Goal: Task Accomplishment & Management: Complete application form

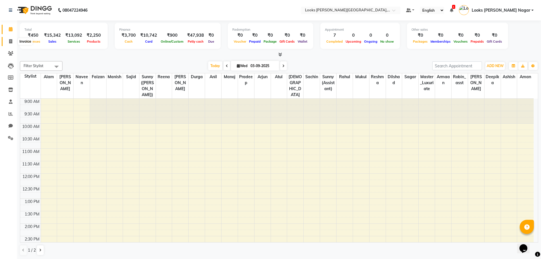
click at [10, 41] on icon at bounding box center [10, 41] width 3 height 4
select select "service"
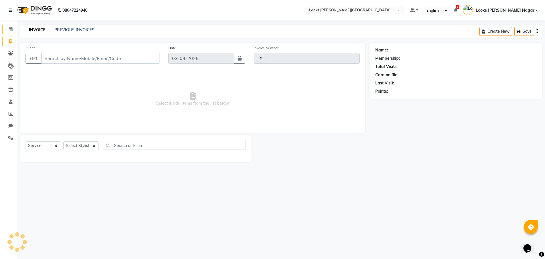
type input "3781"
select select "4327"
click at [76, 56] on input "Client" at bounding box center [100, 58] width 119 height 11
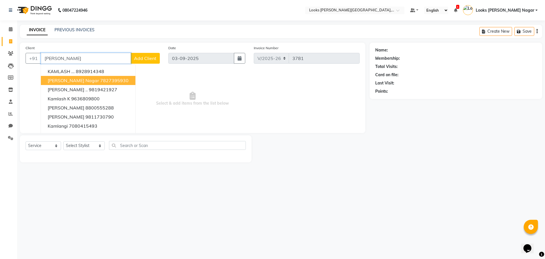
click at [87, 83] on span "[PERSON_NAME] Nagar" at bounding box center [73, 81] width 51 height 6
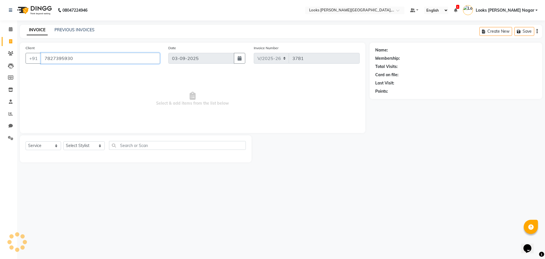
type input "7827395930"
click at [91, 145] on select "Select Stylist Alam Aman [PERSON_NAME] Armaan Ashish Atul Deepika [PERSON_NAME]…" at bounding box center [83, 145] width 41 height 9
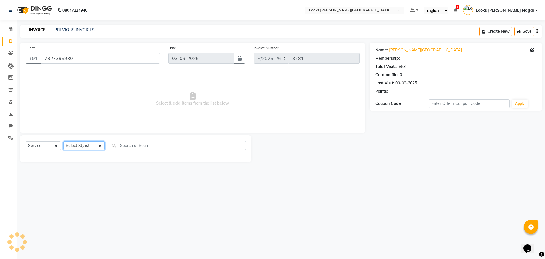
select select "23529"
click at [63, 141] on select "Select Stylist Alam Aman [PERSON_NAME] Armaan Ashish Atul Deepika [PERSON_NAME]…" at bounding box center [83, 145] width 41 height 9
select select "1: Object"
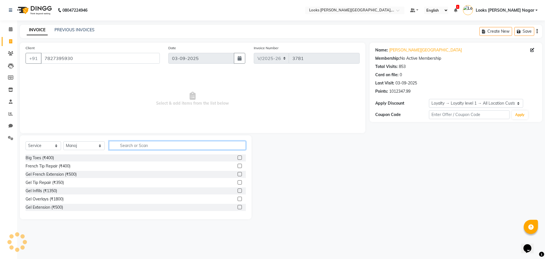
click at [114, 145] on input "text" at bounding box center [177, 145] width 137 height 9
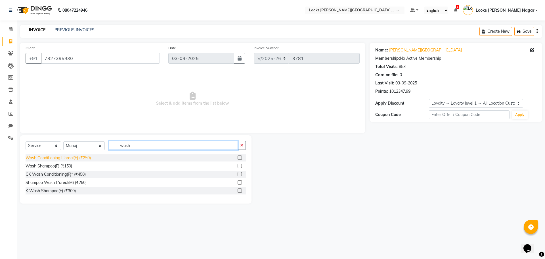
type input "wash"
click at [85, 158] on div "Wash Conditioning L'oreal(F) (₹250)" at bounding box center [58, 158] width 65 height 6
checkbox input "false"
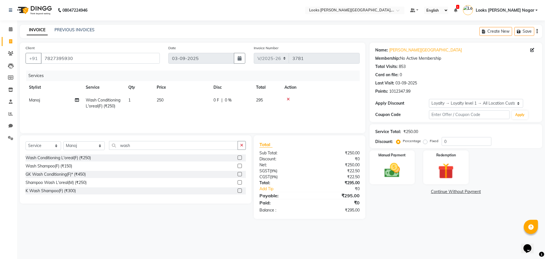
drag, startPoint x: 182, startPoint y: 96, endPoint x: 181, endPoint y: 100, distance: 3.7
click at [181, 97] on td "250" at bounding box center [181, 103] width 57 height 19
select select "23529"
drag, startPoint x: 202, startPoint y: 99, endPoint x: 141, endPoint y: 107, distance: 61.4
click at [141, 107] on tr "Alam Aman [PERSON_NAME] Armaan Ashish Atul Deepika Deepu Dilshad Durga [PERSON_…" at bounding box center [193, 106] width 334 height 24
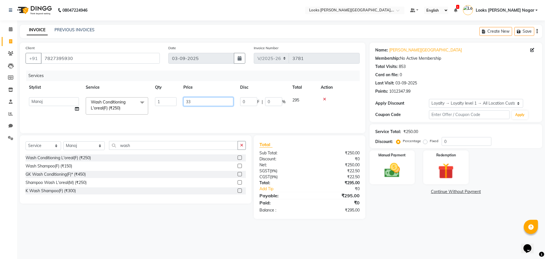
type input "339"
click at [385, 207] on div "Name: [PERSON_NAME] Nagar Membership: No Active Membership Total Visits: 853 Ca…" at bounding box center [458, 131] width 177 height 176
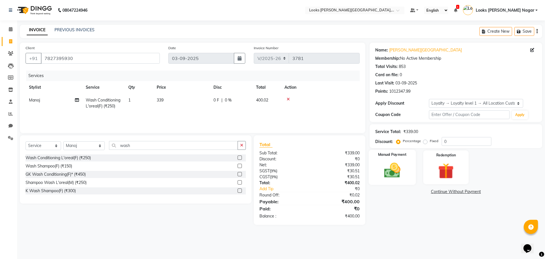
click at [399, 176] on img at bounding box center [392, 170] width 26 height 19
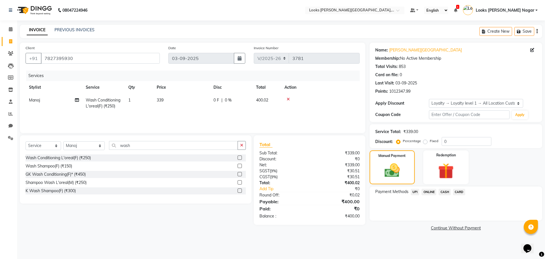
click at [446, 193] on span "CASH" at bounding box center [445, 192] width 12 height 7
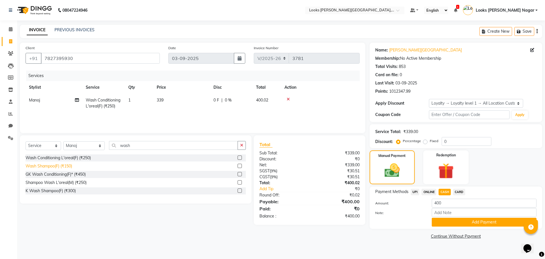
click at [66, 168] on div "Wash Shampoo(F) (₹150)" at bounding box center [49, 166] width 47 height 6
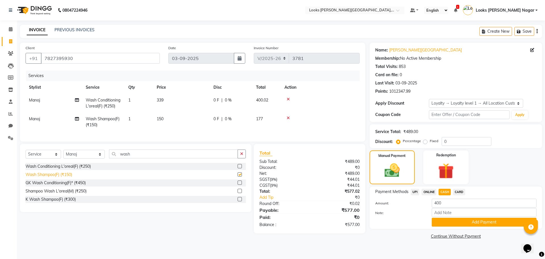
checkbox input "false"
click at [167, 115] on td "150" at bounding box center [181, 122] width 57 height 19
select select "23529"
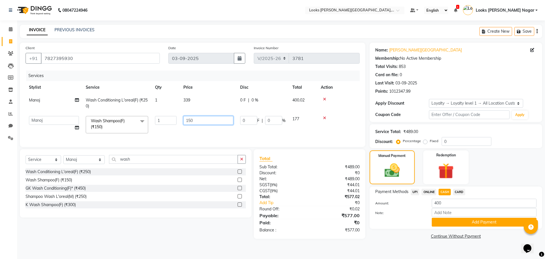
drag, startPoint x: 196, startPoint y: 118, endPoint x: 156, endPoint y: 127, distance: 41.2
click at [160, 123] on tr "Alam Aman [PERSON_NAME] Armaan Ashish Atul Deepika Deepu Dilshad Durga [PERSON_…" at bounding box center [193, 125] width 334 height 24
type input "130"
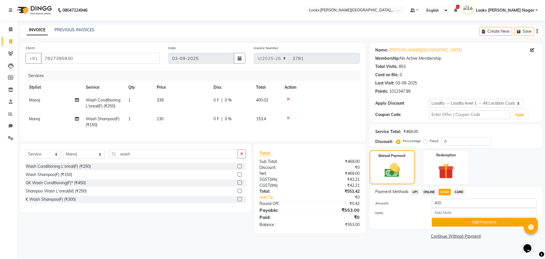
click at [407, 247] on main "INVOICE PREVIOUS INVOICES Create New Save Client [PHONE_NUMBER] Date [DATE] Inv…" at bounding box center [281, 137] width 528 height 224
click at [178, 101] on td "339" at bounding box center [181, 103] width 57 height 19
select select "23529"
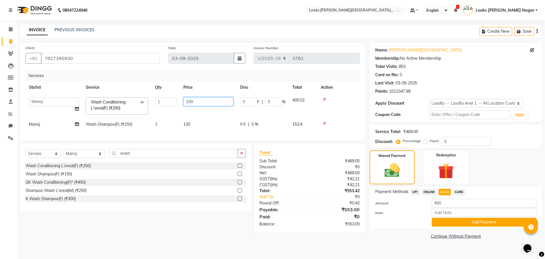
drag, startPoint x: 199, startPoint y: 99, endPoint x: 200, endPoint y: 102, distance: 3.1
click at [199, 99] on input "339" at bounding box center [209, 101] width 50 height 9
type input "337"
click at [391, 247] on main "INVOICE PREVIOUS INVOICES Create New Save Client [PHONE_NUMBER] Date [DATE] Inv…" at bounding box center [281, 137] width 528 height 224
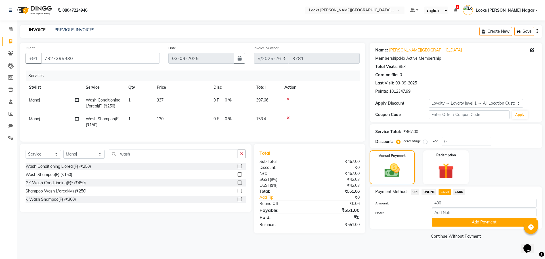
click at [184, 100] on td "337" at bounding box center [181, 103] width 57 height 19
select select "23529"
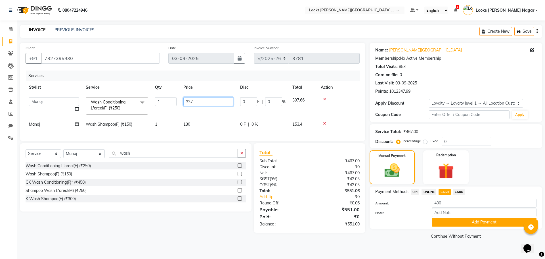
click at [200, 100] on input "337" at bounding box center [209, 101] width 50 height 9
type input "336"
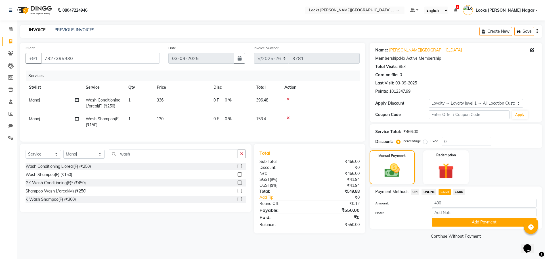
click at [416, 237] on link "Continue Without Payment" at bounding box center [456, 236] width 170 height 6
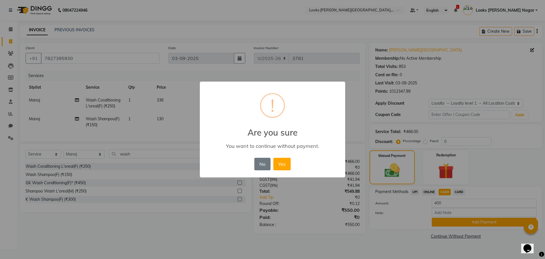
click at [262, 156] on div "× ! Are you sure You want to continue without payment. No No Yes" at bounding box center [272, 130] width 145 height 96
click at [264, 166] on button "No" at bounding box center [263, 164] width 16 height 13
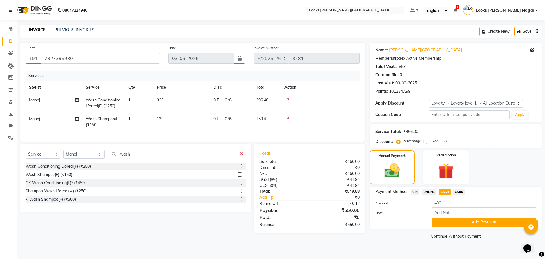
click at [416, 192] on span "UPI" at bounding box center [415, 192] width 9 height 7
type input "550"
click at [448, 226] on button "Add Payment" at bounding box center [484, 222] width 105 height 9
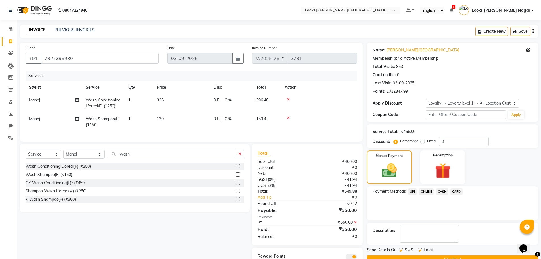
click at [438, 257] on button "Checkout" at bounding box center [452, 259] width 171 height 9
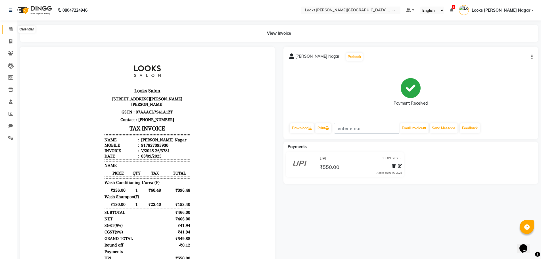
click at [8, 28] on span at bounding box center [11, 29] width 10 height 7
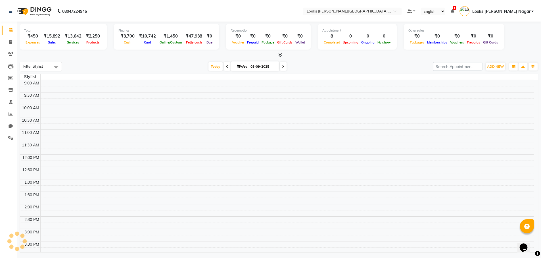
scroll to position [164, 0]
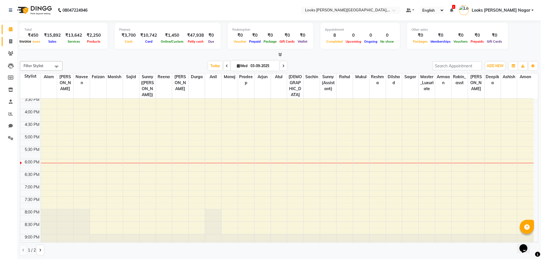
click at [10, 41] on icon at bounding box center [10, 41] width 3 height 4
select select "service"
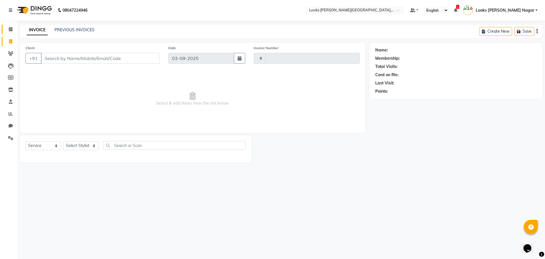
type input "3782"
click at [57, 57] on input "Client" at bounding box center [100, 58] width 119 height 11
select select "4327"
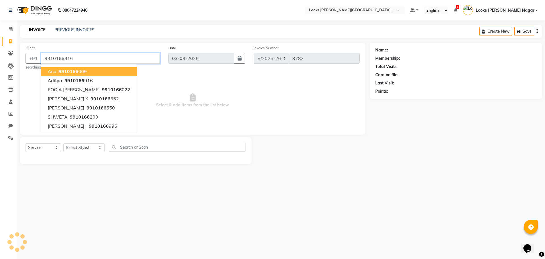
type input "9910166916"
select select "1: Object"
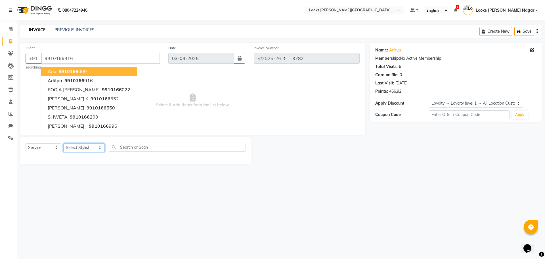
click at [88, 149] on select "Select Stylist Alam Aman [PERSON_NAME] Armaan Ashish Atul Deepika [PERSON_NAME]…" at bounding box center [83, 147] width 41 height 9
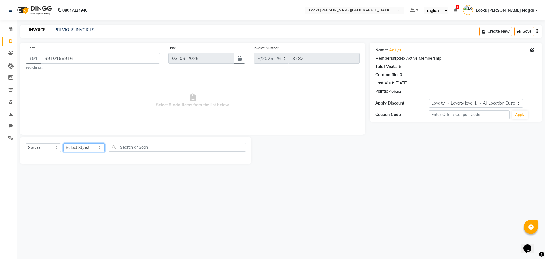
select select "23521"
click at [63, 143] on select "Select Stylist Alam Aman [PERSON_NAME] Armaan Ashish Atul Deepika [PERSON_NAME]…" at bounding box center [83, 147] width 41 height 9
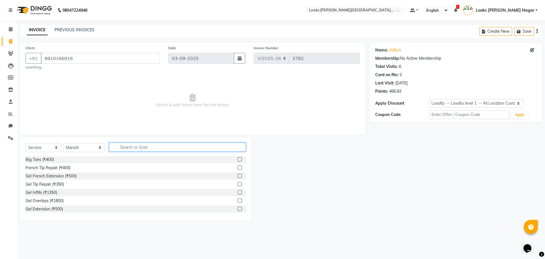
click at [126, 149] on input "text" at bounding box center [177, 147] width 137 height 9
type input "cut"
click at [60, 165] on div "Stylist Cut(M) (₹700)" at bounding box center [44, 168] width 37 height 6
checkbox input "false"
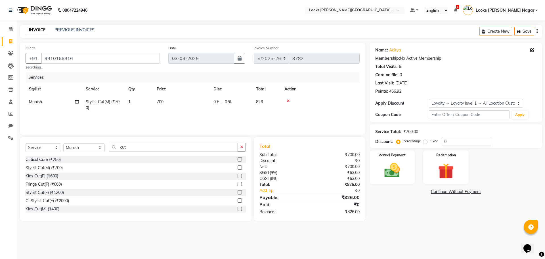
click at [173, 102] on td "700" at bounding box center [181, 104] width 57 height 19
select select "23521"
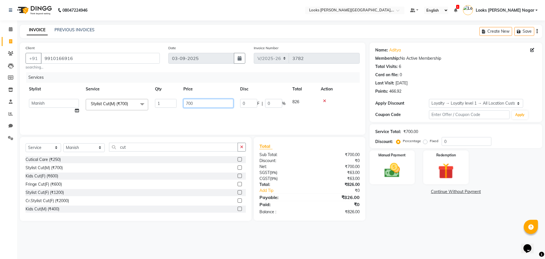
click at [141, 100] on tr "Alam Aman [PERSON_NAME] Armaan Ashish Atul Deepika Deepu Dilshad Durga [PERSON_…" at bounding box center [193, 106] width 334 height 22
type input "466"
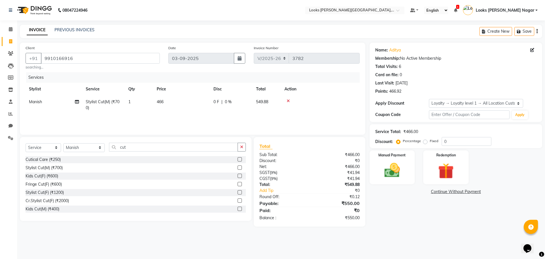
click at [382, 216] on div "Name: Aditya Membership: No Active Membership Total Visits: 6 Card on file: 0 L…" at bounding box center [458, 135] width 177 height 184
click at [381, 177] on img at bounding box center [392, 170] width 26 height 19
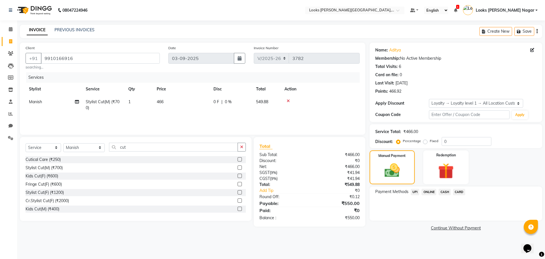
click at [460, 190] on span "CARD" at bounding box center [459, 192] width 12 height 7
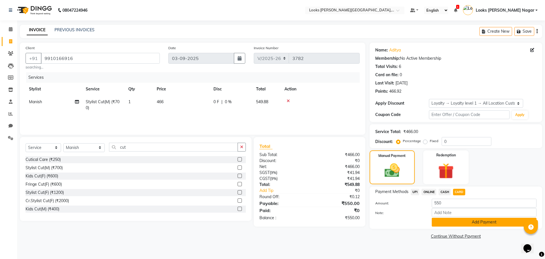
click at [456, 225] on button "Add Payment" at bounding box center [484, 222] width 105 height 9
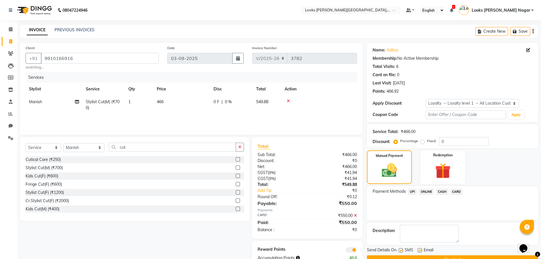
click at [457, 257] on button "Checkout" at bounding box center [452, 259] width 171 height 9
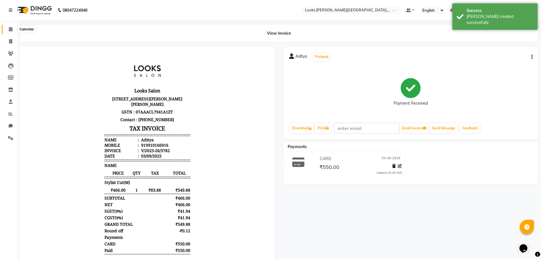
click at [11, 32] on span at bounding box center [11, 29] width 10 height 7
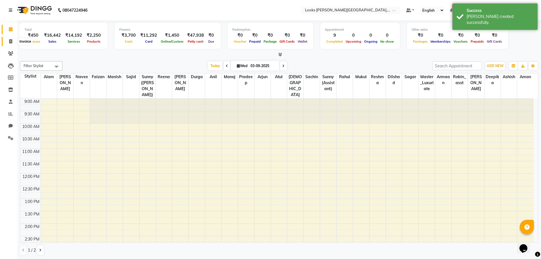
click at [10, 43] on icon at bounding box center [10, 41] width 3 height 4
select select "service"
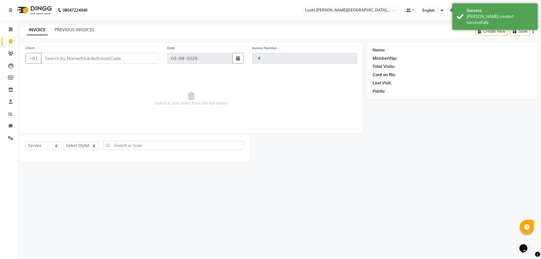
type input "3783"
select select "4327"
click at [63, 55] on input "Client" at bounding box center [100, 58] width 119 height 11
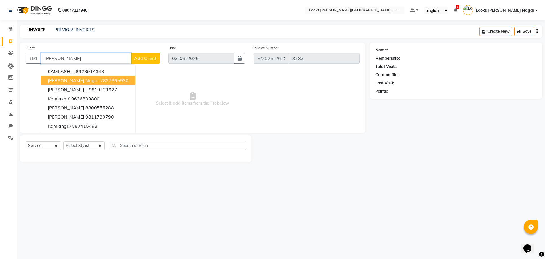
click at [56, 83] on span "[PERSON_NAME] Nagar" at bounding box center [73, 81] width 51 height 6
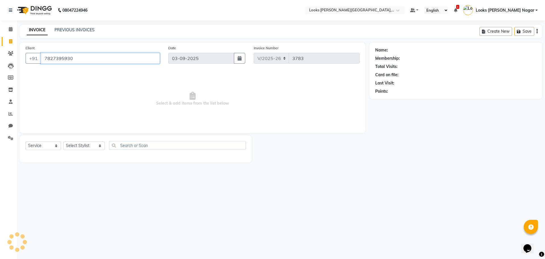
type input "7827395930"
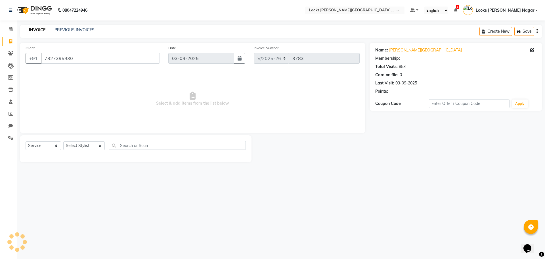
select select "1: Object"
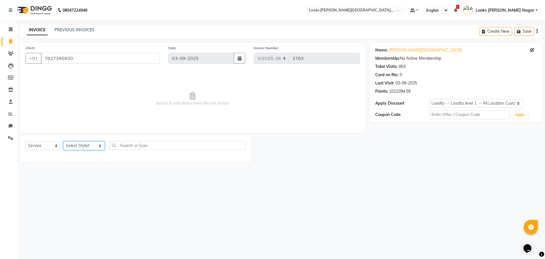
click at [80, 147] on select "Select Stylist Alam Aman [PERSON_NAME] Armaan Ashish Atul Deepika [PERSON_NAME]…" at bounding box center [83, 145] width 41 height 9
select select "74559"
click at [63, 141] on select "Select Stylist Alam Aman [PERSON_NAME] Armaan Ashish Atul Deepika [PERSON_NAME]…" at bounding box center [83, 145] width 41 height 9
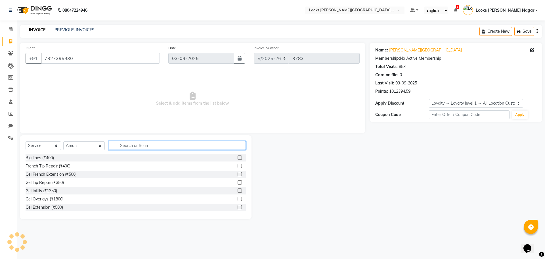
click at [122, 143] on input "text" at bounding box center [177, 145] width 137 height 9
type input "cut"
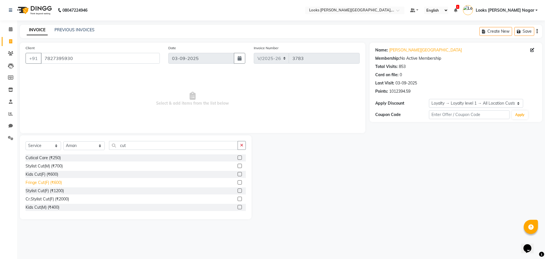
click at [57, 183] on div "Fringe Cut(F) (₹600)" at bounding box center [44, 183] width 36 height 6
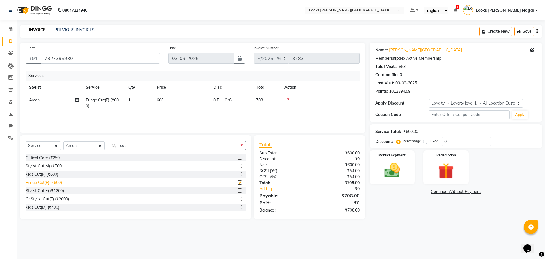
checkbox input "false"
click at [184, 97] on td "600" at bounding box center [181, 103] width 57 height 19
select select "74559"
drag, startPoint x: 206, startPoint y: 103, endPoint x: 152, endPoint y: 106, distance: 53.8
click at [152, 106] on tr "Alam Aman [PERSON_NAME] Armaan Ashish Atul Deepika Deepu Dilshad Durga [PERSON_…" at bounding box center [193, 105] width 334 height 22
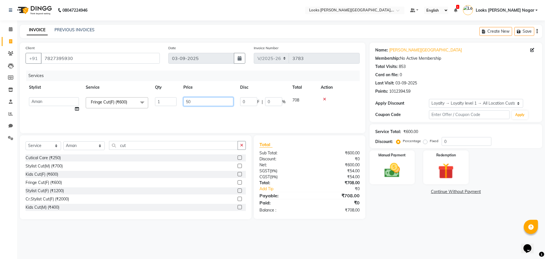
type input "500"
click at [383, 211] on div "Name: [PERSON_NAME] Nagar Membership: No Active Membership Total Visits: 853 Ca…" at bounding box center [458, 131] width 177 height 176
click at [399, 179] on img at bounding box center [392, 170] width 26 height 19
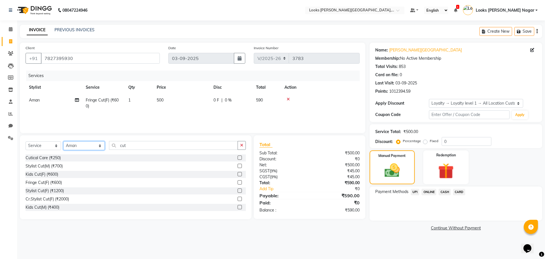
click at [81, 145] on select "Select Stylist Alam Aman [PERSON_NAME] Armaan Ashish Atul Deepika [PERSON_NAME]…" at bounding box center [83, 145] width 41 height 9
select select "23523"
click at [63, 141] on select "Select Stylist Alam Aman [PERSON_NAME] Armaan Ashish Atul Deepika [PERSON_NAME]…" at bounding box center [83, 145] width 41 height 9
drag, startPoint x: 127, startPoint y: 143, endPoint x: 95, endPoint y: 148, distance: 32.2
click at [94, 147] on div "Select Service Product Membership Package Voucher Prepaid Gift Card Select Styl…" at bounding box center [136, 147] width 220 height 13
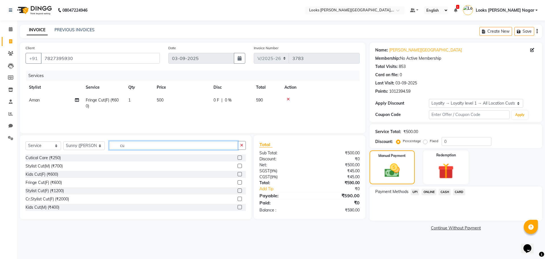
type input "cut"
click at [56, 167] on div "Stylist Cut(M) (₹700)" at bounding box center [44, 166] width 37 height 6
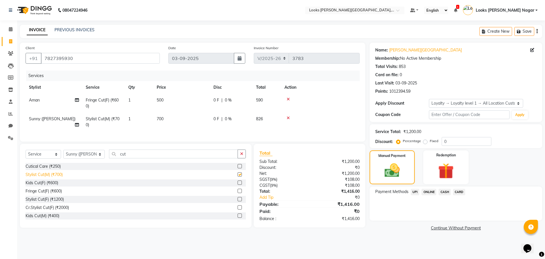
checkbox input "false"
click at [187, 121] on td "700" at bounding box center [181, 122] width 57 height 19
select select "23523"
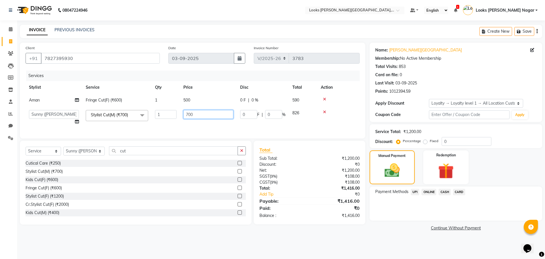
drag, startPoint x: 214, startPoint y: 116, endPoint x: 145, endPoint y: 129, distance: 70.8
click at [151, 128] on tr "Alam Aman [PERSON_NAME] Armaan Ashish Atul Deepika Deepu Dilshad Durga [PERSON_…" at bounding box center [193, 118] width 334 height 22
type input "466"
click at [379, 239] on main "INVOICE PREVIOUS INVOICES Create New Save Client [PHONE_NUMBER] Date [DATE] Inv…" at bounding box center [281, 133] width 528 height 216
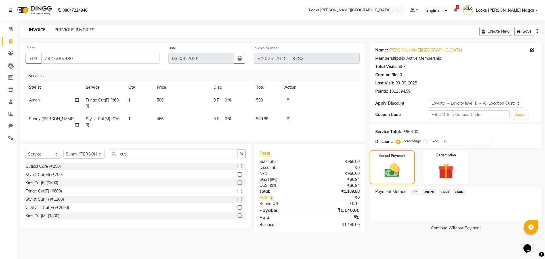
click at [441, 193] on span "CASH" at bounding box center [445, 192] width 12 height 7
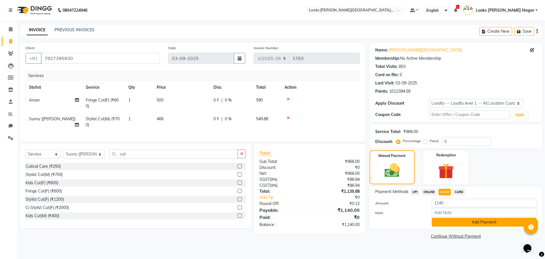
click at [448, 225] on button "Add Payment" at bounding box center [484, 222] width 105 height 9
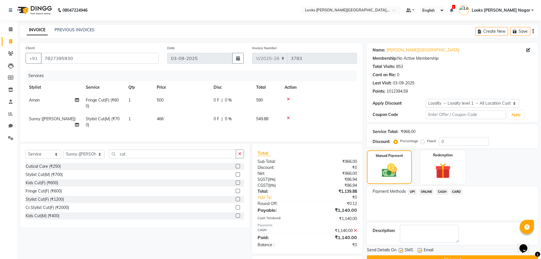
click at [441, 255] on div "Send Details On SMS Email Checkout" at bounding box center [452, 255] width 171 height 17
click at [441, 256] on button "Checkout" at bounding box center [452, 259] width 171 height 9
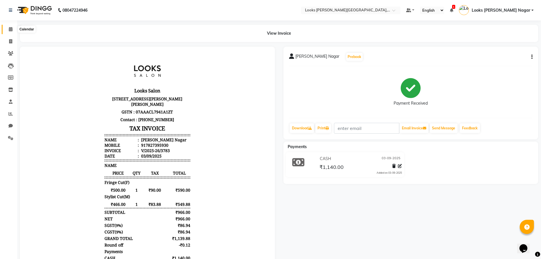
click at [11, 29] on icon at bounding box center [11, 29] width 4 height 4
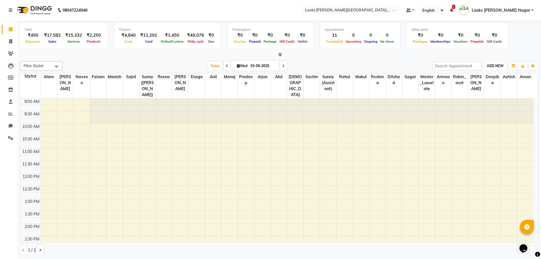
click at [489, 65] on span "ADD NEW" at bounding box center [495, 66] width 17 height 4
click at [485, 91] on link "Add Expense" at bounding box center [482, 91] width 45 height 7
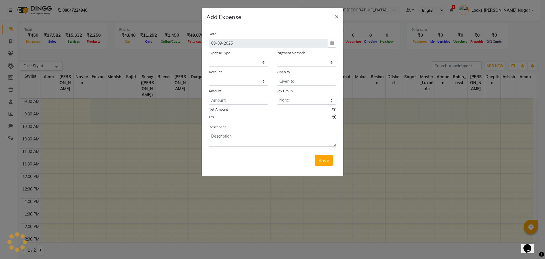
select select
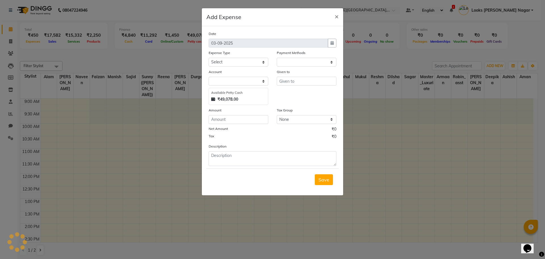
select select "1"
select select "3132"
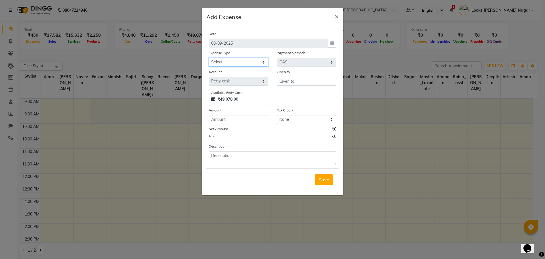
click at [250, 65] on select "Select Bank Deposit Blinkit Cash Handover CLIENT Client ordered food Client Ref…" at bounding box center [239, 62] width 60 height 9
select select "24372"
click at [209, 58] on select "Select Bank Deposit Blinkit Cash Handover CLIENT Client ordered food Client Ref…" at bounding box center [239, 62] width 60 height 9
type input "Laundry"
type input "8000"
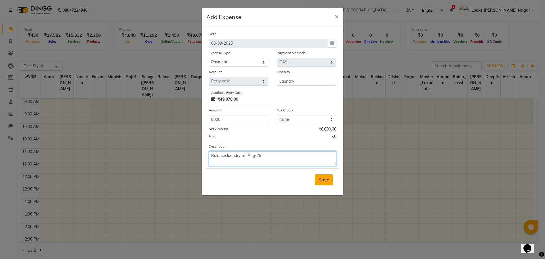
type textarea "Balance laundry bill Aug-25"
click at [323, 178] on span "Save" at bounding box center [324, 180] width 11 height 6
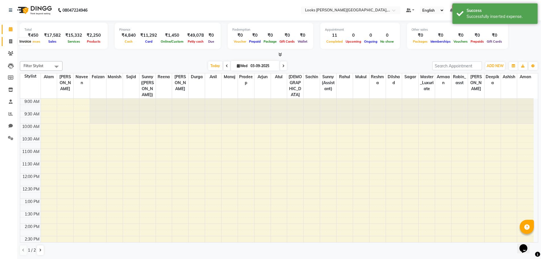
click at [12, 40] on icon at bounding box center [10, 41] width 3 height 4
select select "service"
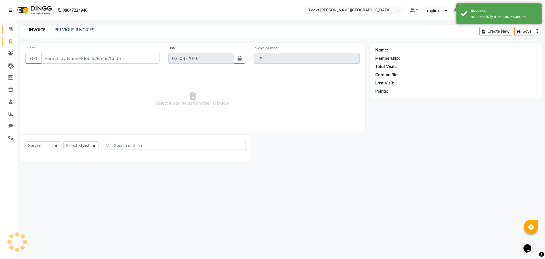
type input "3784"
select select "4327"
click at [11, 29] on icon at bounding box center [11, 29] width 4 height 4
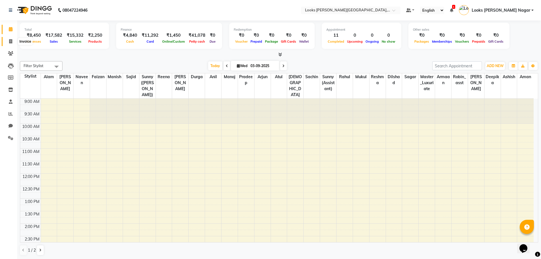
click at [11, 41] on icon at bounding box center [10, 41] width 3 height 4
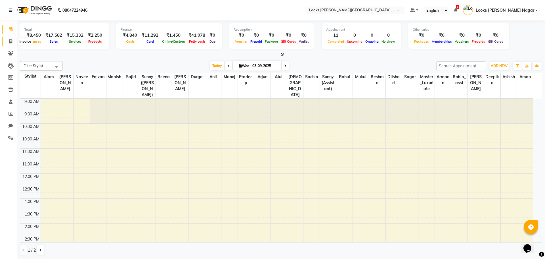
select select "4327"
select select "service"
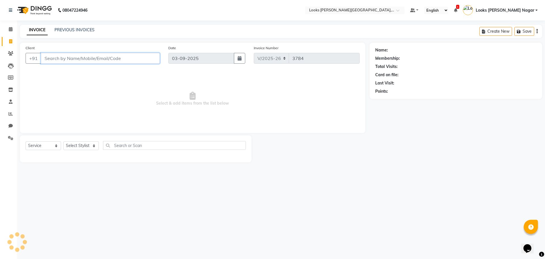
click at [57, 54] on input "Client" at bounding box center [100, 58] width 119 height 11
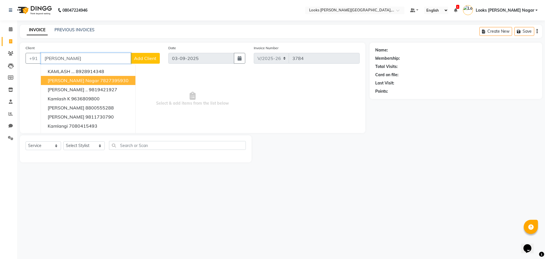
click at [90, 83] on button "[PERSON_NAME][GEOGRAPHIC_DATA]" at bounding box center [88, 80] width 95 height 9
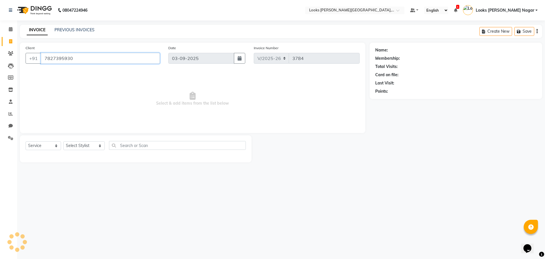
type input "7827395930"
click at [86, 149] on select "Select Stylist Alam Aman [PERSON_NAME] Armaan Ashish Atul Deepika [PERSON_NAME]…" at bounding box center [83, 145] width 41 height 9
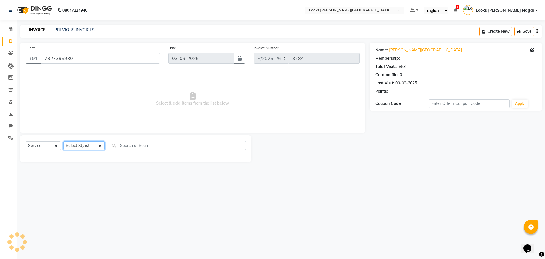
select select "1: Object"
click at [63, 141] on select "Select Stylist Alam Aman [PERSON_NAME] Armaan Ashish Atul Deepika [PERSON_NAME]…" at bounding box center [83, 145] width 41 height 9
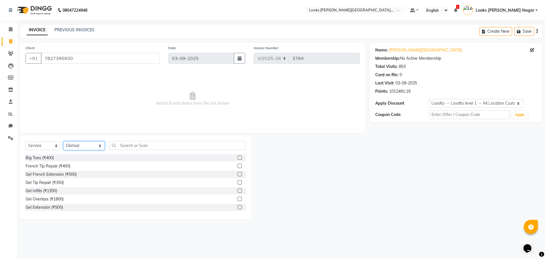
click at [74, 148] on select "Select Stylist Alam Aman [PERSON_NAME] Armaan Ashish Atul Deepika [PERSON_NAME]…" at bounding box center [83, 145] width 41 height 9
select select "69139"
click at [63, 141] on select "Select Stylist Alam Aman [PERSON_NAME] Armaan Ashish Atul Deepika [PERSON_NAME]…" at bounding box center [83, 145] width 41 height 9
click at [119, 147] on input "text" at bounding box center [177, 145] width 137 height 9
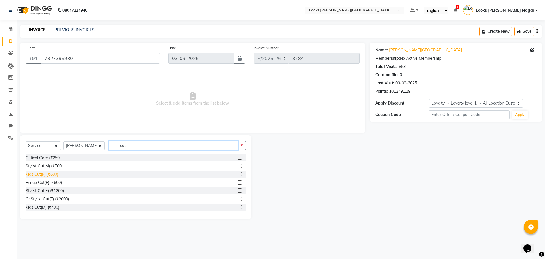
type input "cut"
click at [37, 173] on div "Kids Cut(F) (₹600)" at bounding box center [42, 174] width 33 height 6
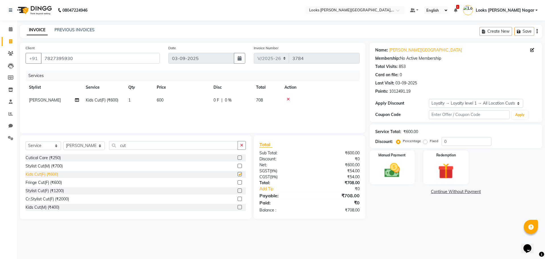
checkbox input "false"
click at [34, 209] on div "Kids Cut(M) (₹400)" at bounding box center [43, 207] width 34 height 6
checkbox input "false"
click at [288, 99] on icon at bounding box center [288, 99] width 3 height 4
click at [81, 147] on select "Select Stylist Alam Aman [PERSON_NAME] Armaan Ashish Atul Deepika [PERSON_NAME]…" at bounding box center [83, 145] width 41 height 9
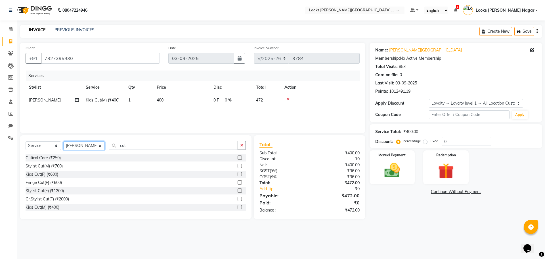
select select "23526"
click at [63, 141] on select "Select Stylist Alam Aman [PERSON_NAME] Armaan Ashish Atul Deepika [PERSON_NAME]…" at bounding box center [83, 145] width 41 height 9
drag, startPoint x: 143, startPoint y: 146, endPoint x: 81, endPoint y: 151, distance: 62.4
click at [82, 151] on div "Select Service Product Membership Package Voucher Prepaid Gift Card Select Styl…" at bounding box center [136, 147] width 220 height 13
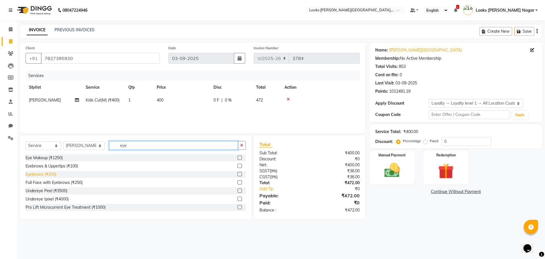
type input "eye"
click at [47, 173] on div "Eyebrows (₹200)" at bounding box center [41, 174] width 31 height 6
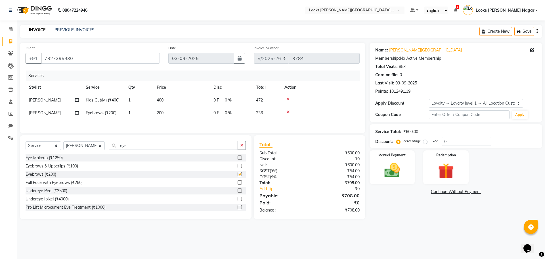
checkbox input "false"
click at [174, 117] on td "200" at bounding box center [181, 113] width 57 height 13
select select "23526"
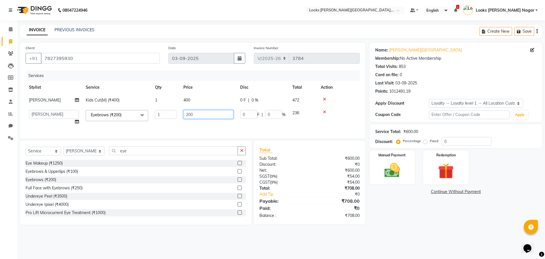
drag, startPoint x: 197, startPoint y: 112, endPoint x: 151, endPoint y: 115, distance: 46.4
click at [159, 115] on tr "Alam Aman [PERSON_NAME] Armaan Ashish Atul Deepika Deepu Dilshad Durga [PERSON_…" at bounding box center [193, 118] width 334 height 22
type input "68"
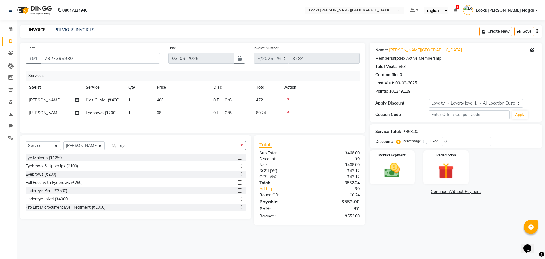
click at [400, 205] on div "Name: [PERSON_NAME] Nagar Membership: No Active Membership Total Visits: 853 Ca…" at bounding box center [458, 134] width 177 height 182
click at [168, 111] on td "68" at bounding box center [181, 113] width 57 height 13
select select "23526"
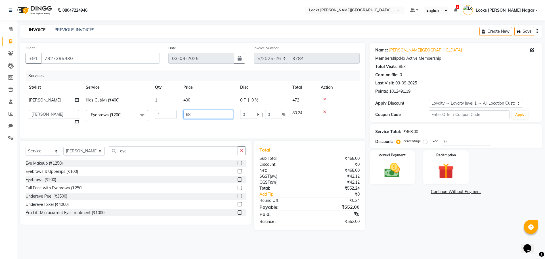
click at [198, 115] on input "68" at bounding box center [209, 114] width 50 height 9
type input "65"
click at [423, 211] on div "Name: [PERSON_NAME] Nagar Membership: No Active Membership Total Visits: 853 Ca…" at bounding box center [458, 137] width 177 height 188
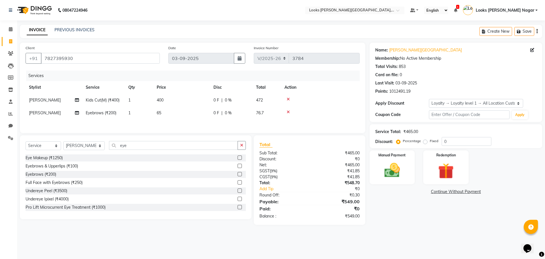
click at [175, 112] on td "65" at bounding box center [181, 113] width 57 height 13
select select "23526"
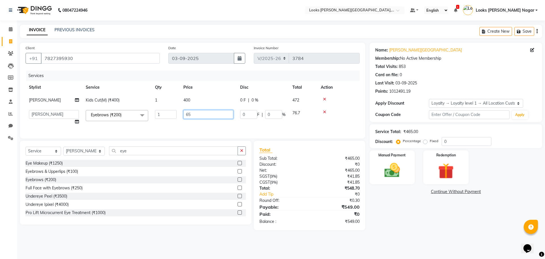
click at [196, 112] on input "65" at bounding box center [209, 114] width 50 height 9
type input "66"
click at [387, 223] on div "Name: [PERSON_NAME] Nagar Membership: No Active Membership Total Visits: 853 Ca…" at bounding box center [458, 137] width 177 height 188
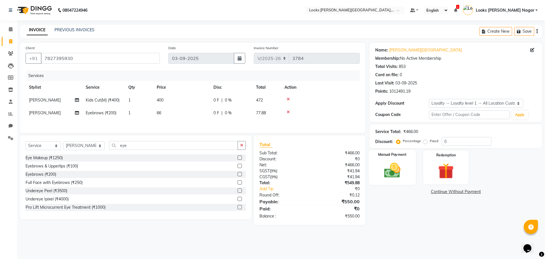
click at [402, 164] on img at bounding box center [392, 170] width 26 height 19
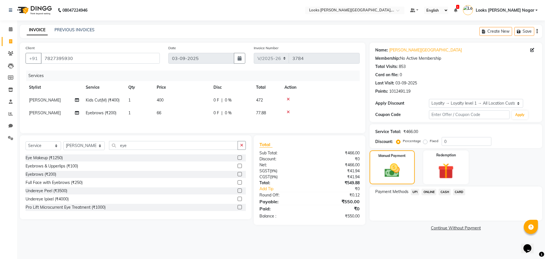
click at [415, 191] on span "UPI" at bounding box center [415, 192] width 9 height 7
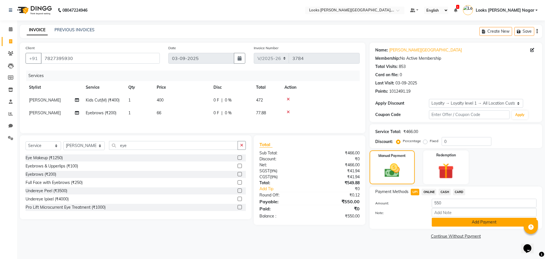
click at [443, 222] on button "Add Payment" at bounding box center [484, 222] width 105 height 9
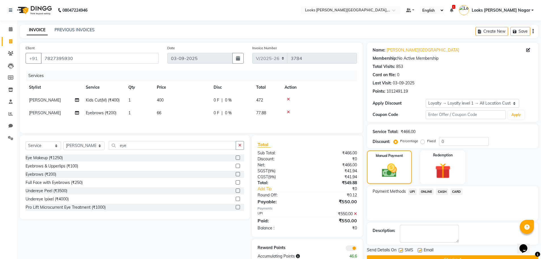
click at [447, 258] on button "Checkout" at bounding box center [452, 259] width 171 height 9
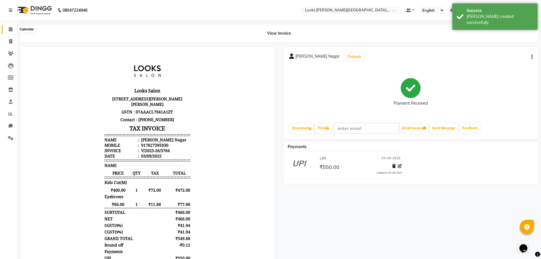
click at [10, 31] on icon at bounding box center [11, 29] width 4 height 4
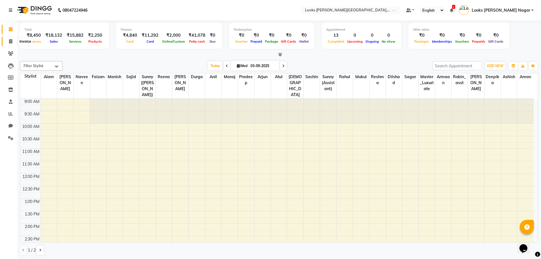
click at [11, 40] on icon at bounding box center [10, 41] width 3 height 4
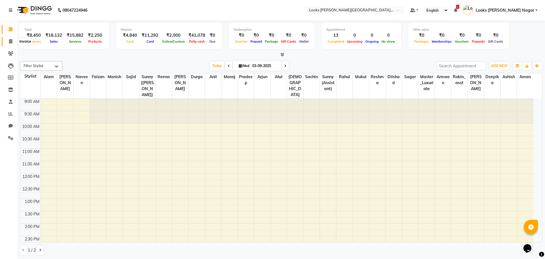
select select "4327"
select select "service"
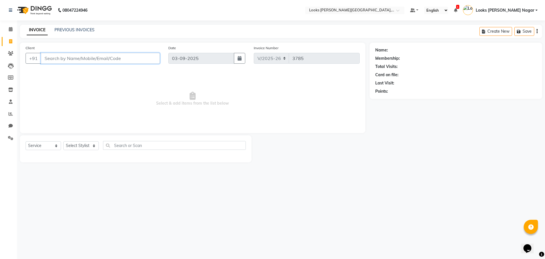
click at [66, 57] on input "Client" at bounding box center [100, 58] width 119 height 11
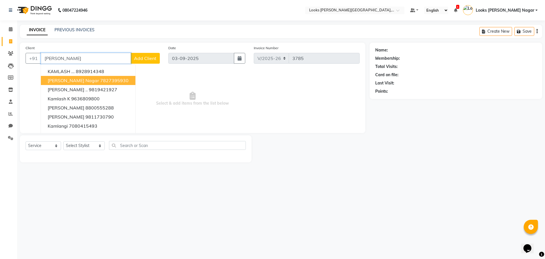
click at [103, 78] on ngb-highlight "7827395930" at bounding box center [114, 81] width 28 height 6
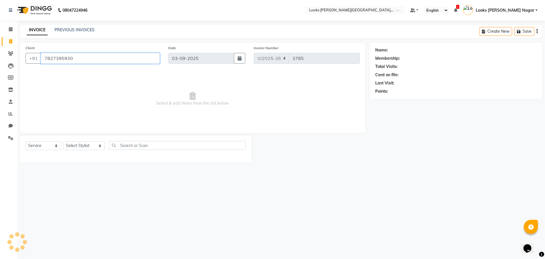
type input "7827395930"
click at [89, 147] on select "Select Stylist Alam Aman [PERSON_NAME] Armaan Ashish Atul Deepika [PERSON_NAME]…" at bounding box center [83, 145] width 41 height 9
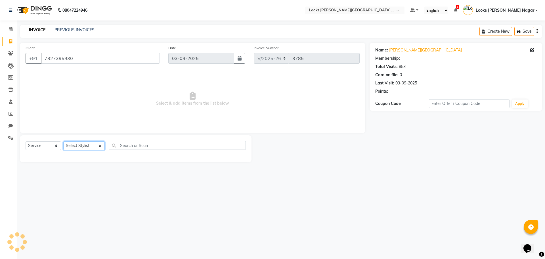
select select "1: Object"
select select "29920"
click at [63, 141] on select "Select Stylist Alam Aman [PERSON_NAME] Armaan Ashish Atul Deepika [PERSON_NAME]…" at bounding box center [83, 145] width 41 height 9
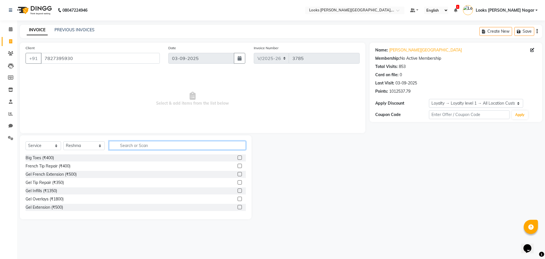
click at [117, 145] on input "text" at bounding box center [177, 145] width 137 height 9
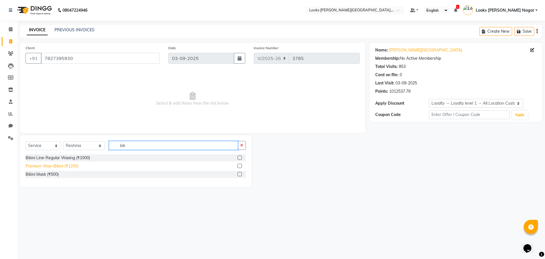
type input "bik"
click at [61, 166] on div "Premium Wax~Bikini (₹1200)" at bounding box center [52, 166] width 53 height 6
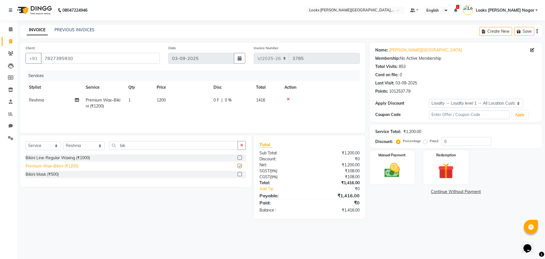
checkbox input "false"
click at [180, 100] on td "1200" at bounding box center [181, 103] width 57 height 19
select select "29920"
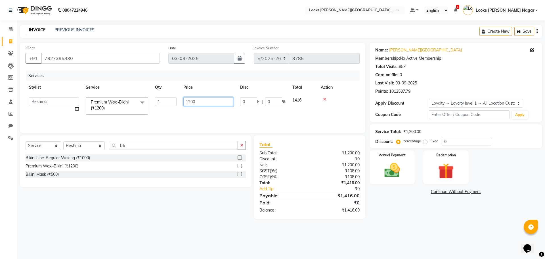
drag, startPoint x: 205, startPoint y: 99, endPoint x: 95, endPoint y: 97, distance: 109.4
click at [141, 102] on tr "Alam Aman [PERSON_NAME] Armaan Ashish Atul Deepika Deepu Dilshad Durga [PERSON_…" at bounding box center [193, 106] width 334 height 24
type input "2000"
click at [66, 144] on select "Select Stylist Alam Aman [PERSON_NAME] Armaan Ashish Atul Deepika [PERSON_NAME]…" at bounding box center [83, 145] width 41 height 9
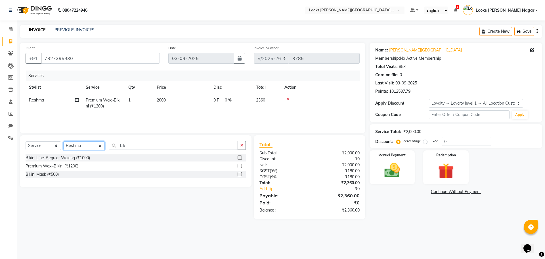
select select "69141"
click at [63, 141] on select "Select Stylist Alam Aman [PERSON_NAME] Armaan Ashish Atul Deepika [PERSON_NAME]…" at bounding box center [83, 145] width 41 height 9
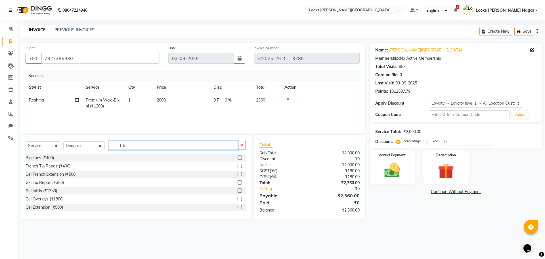
drag, startPoint x: 137, startPoint y: 142, endPoint x: 69, endPoint y: 158, distance: 69.9
click at [69, 158] on div "Select Service Product Membership Package Voucher Prepaid Gift Card Select Styl…" at bounding box center [136, 177] width 232 height 84
type input "eye"
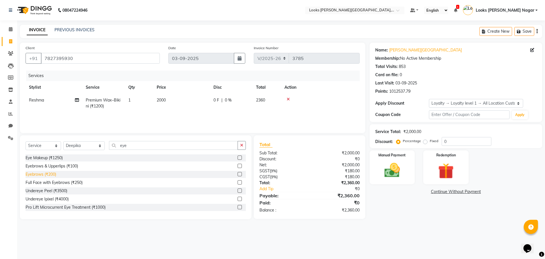
click at [54, 173] on div "Eyebrows (₹200)" at bounding box center [41, 174] width 31 height 6
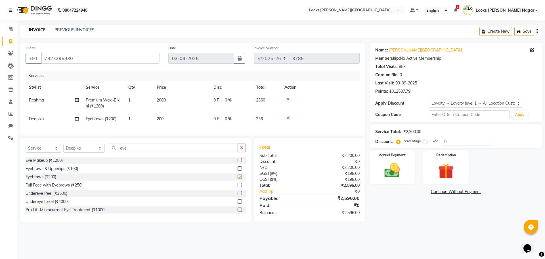
checkbox input "false"
drag, startPoint x: 182, startPoint y: 121, endPoint x: 161, endPoint y: 121, distance: 21.9
click at [161, 121] on td "200" at bounding box center [181, 119] width 57 height 13
select select "69141"
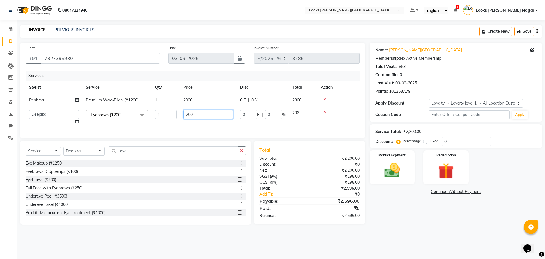
click at [134, 116] on tr "Alam Aman [PERSON_NAME] Armaan Ashish Atul Deepika Deepu Dilshad Durga [PERSON_…" at bounding box center [193, 118] width 334 height 22
type input "68"
click at [411, 207] on div "Name: [PERSON_NAME] Nagar Membership: No Active Membership Total Visits: 853 Ca…" at bounding box center [458, 134] width 177 height 182
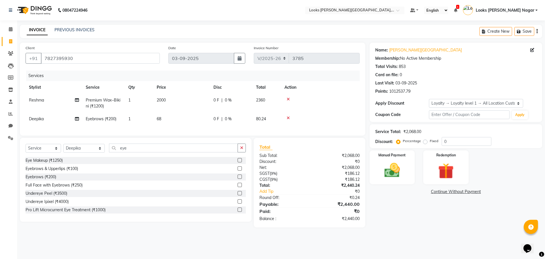
click at [415, 223] on div "Name: [PERSON_NAME] Nagar Membership: No Active Membership Total Visits: 853 Ca…" at bounding box center [458, 135] width 177 height 185
click at [404, 175] on img at bounding box center [392, 170] width 26 height 19
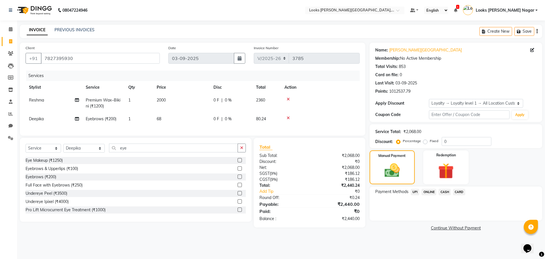
click at [418, 192] on span "UPI" at bounding box center [415, 192] width 9 height 7
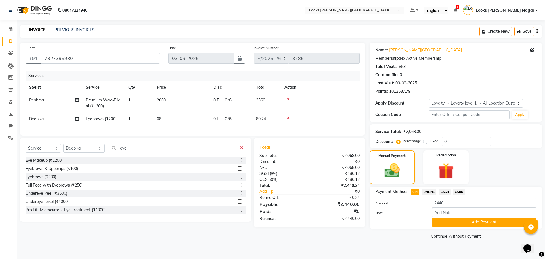
click at [443, 226] on div "Payment Methods UPI ONLINE CASH CARD Amount: 2440 Note: Add Payment" at bounding box center [456, 207] width 173 height 42
click at [437, 219] on button "Add Payment" at bounding box center [484, 222] width 105 height 9
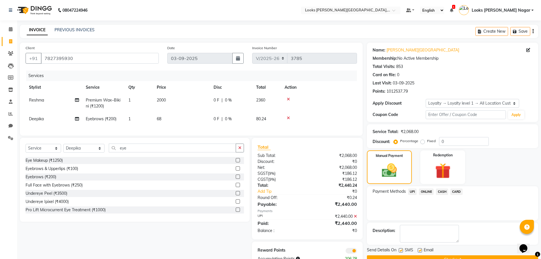
click at [438, 258] on button "Checkout" at bounding box center [452, 259] width 171 height 9
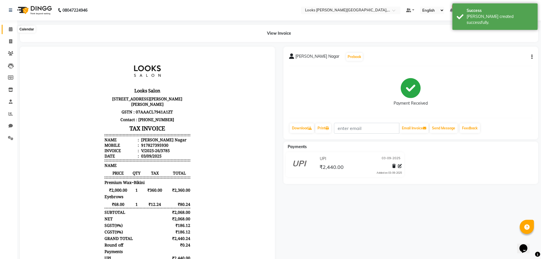
click at [12, 30] on icon at bounding box center [11, 29] width 4 height 4
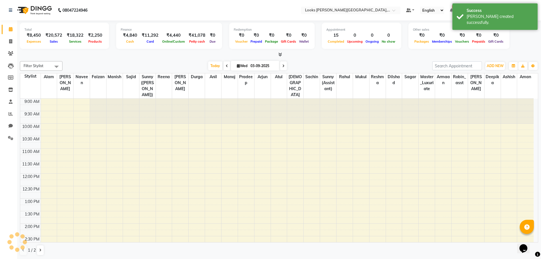
scroll to position [175, 0]
